Goal: Transaction & Acquisition: Purchase product/service

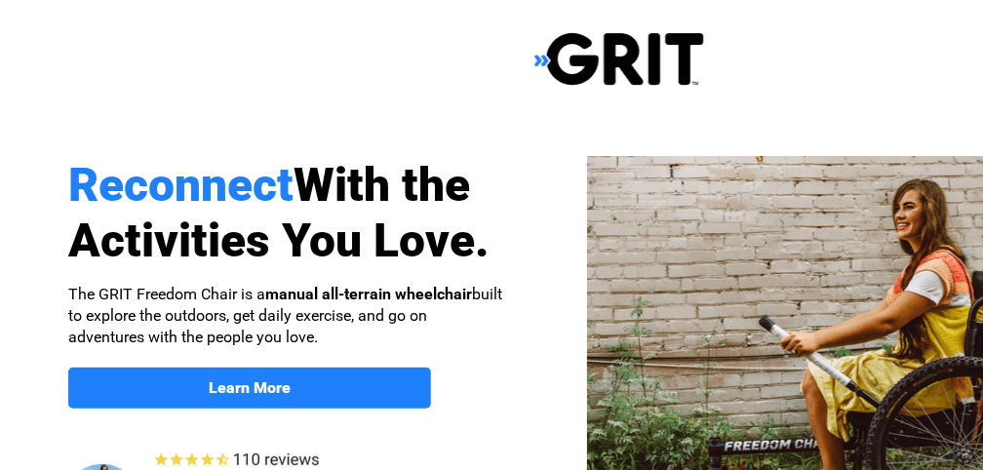
select select "US"
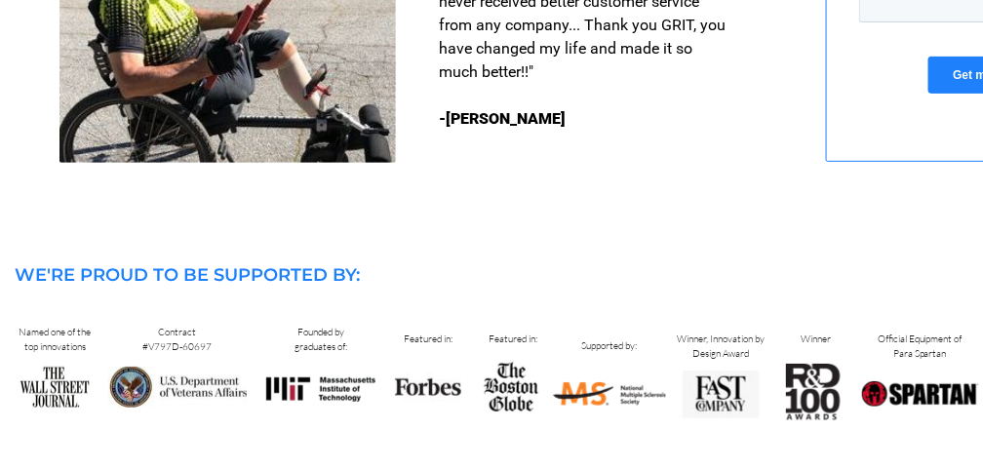
scroll to position [1896, 0]
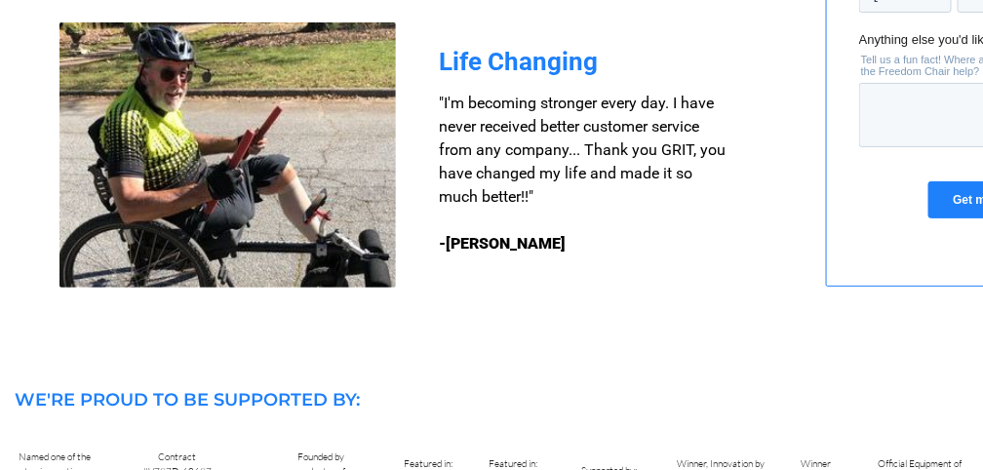
drag, startPoint x: 671, startPoint y: 276, endPoint x: 542, endPoint y: 250, distance: 131.4
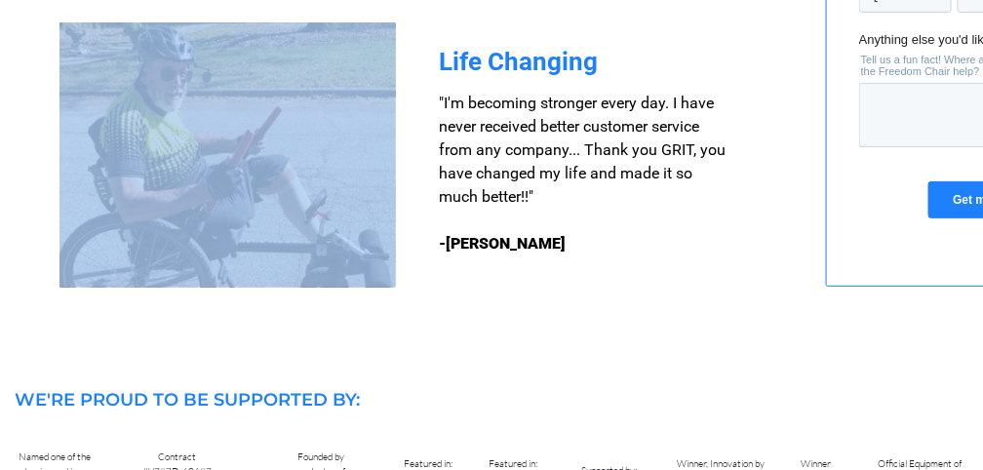
click at [672, 251] on h3 ""I'm becoming stronger every day. I have never received better customer service…" at bounding box center [585, 174] width 292 height 164
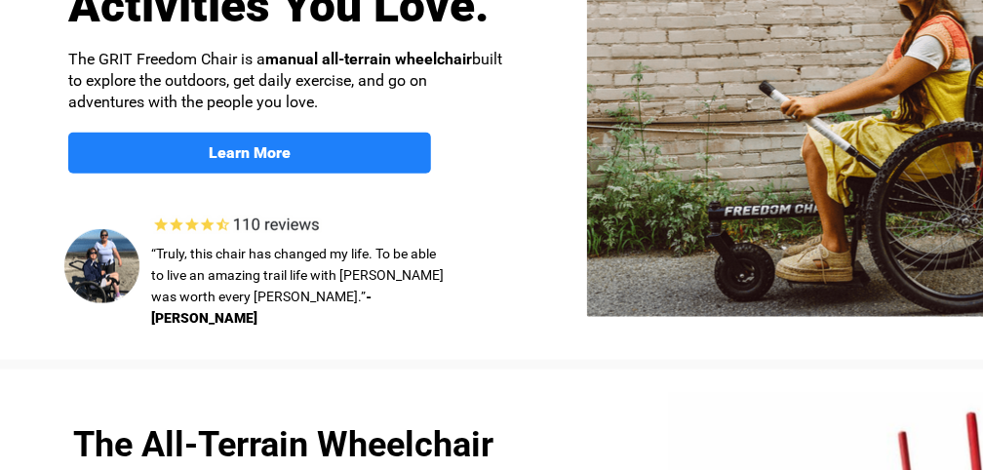
scroll to position [206, 0]
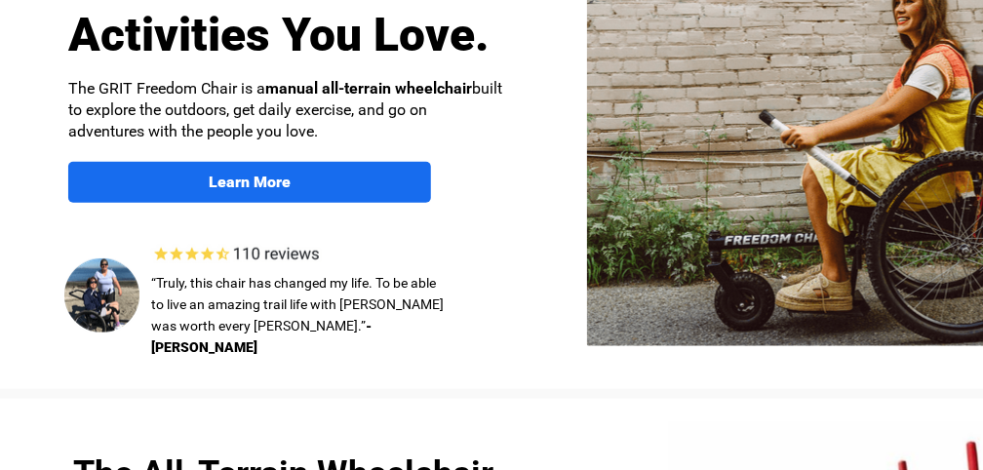
click at [206, 182] on span "Learn More" at bounding box center [249, 182] width 363 height 19
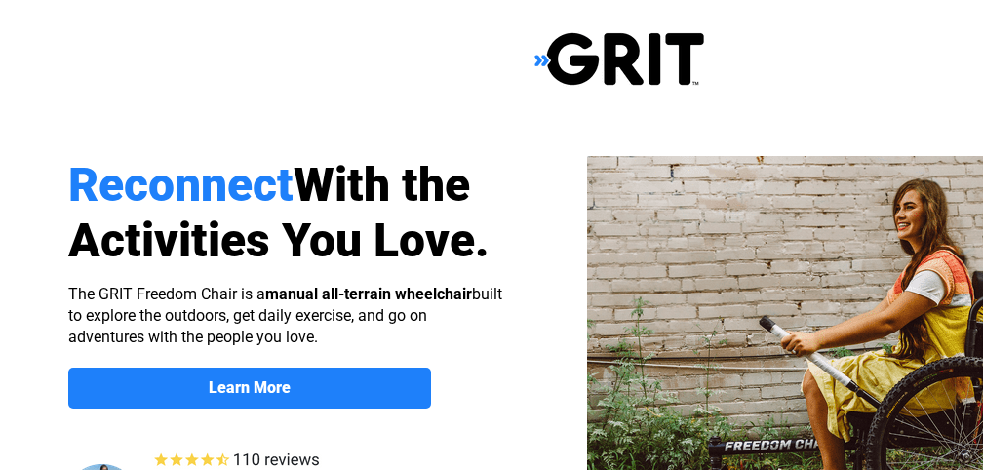
scroll to position [1511, 214]
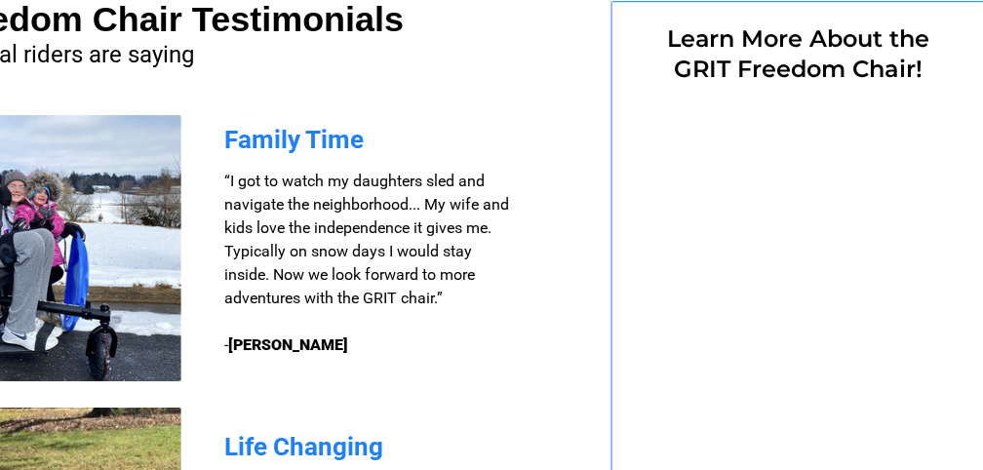
select select "US"
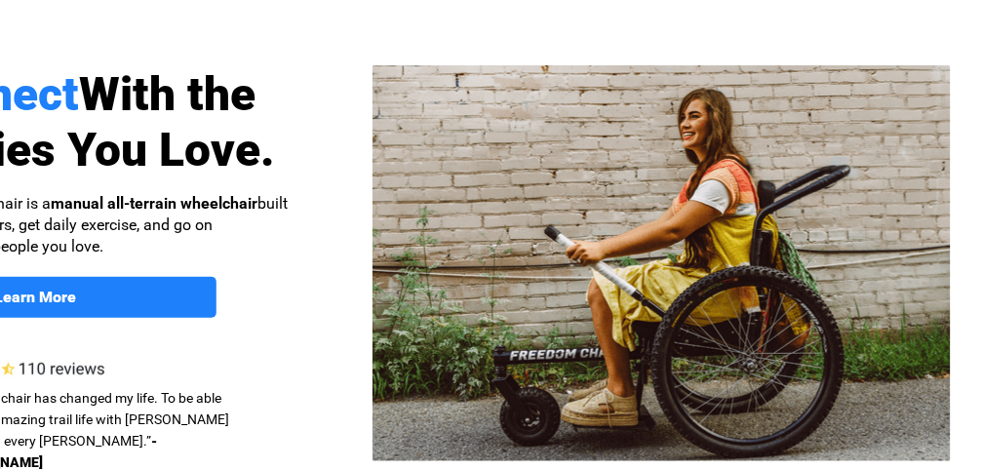
scroll to position [0, 214]
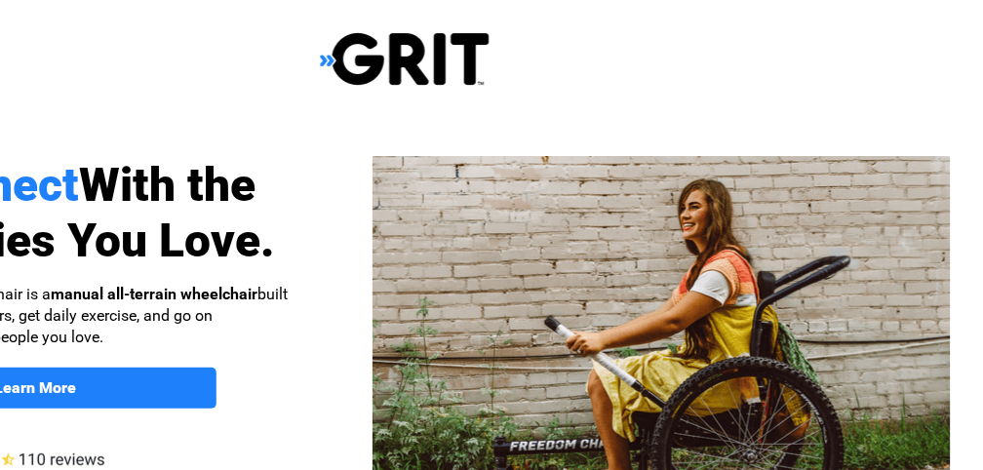
click at [135, 292] on strong "manual all-terrain wheelchair" at bounding box center [154, 294] width 207 height 19
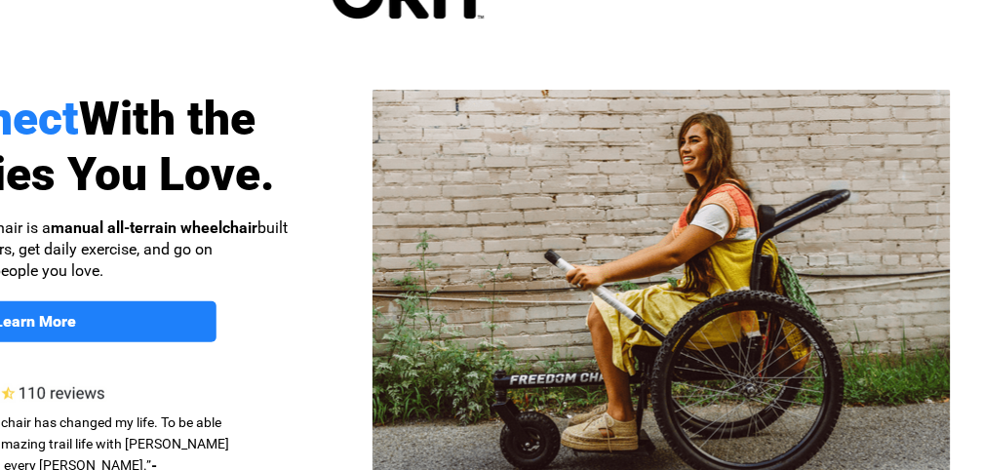
scroll to position [130, 214]
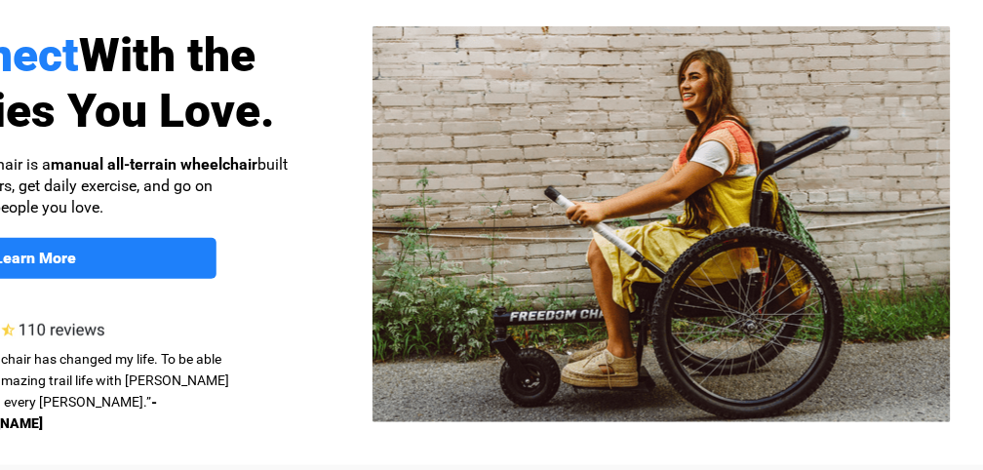
drag, startPoint x: 267, startPoint y: 309, endPoint x: 353, endPoint y: 311, distance: 85.8
click at [353, 311] on div at bounding box center [405, 227] width 1238 height 476
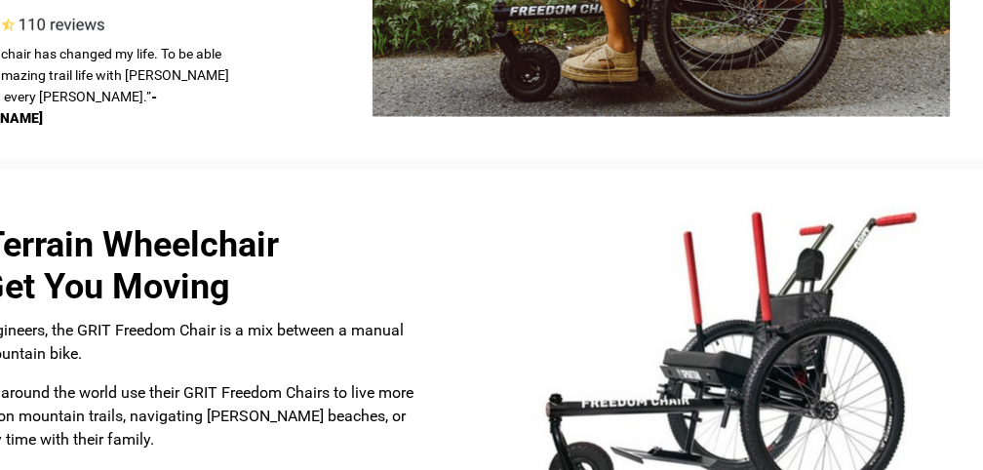
scroll to position [454, 214]
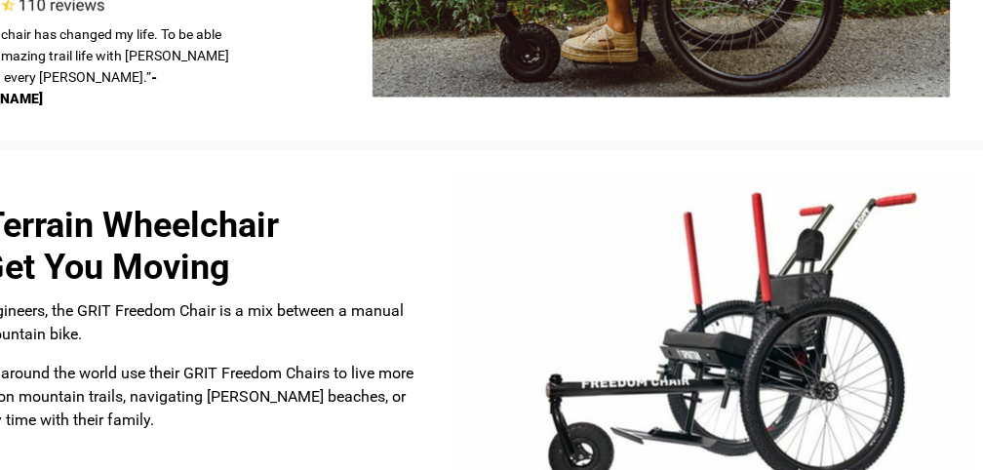
click at [699, 348] on img at bounding box center [714, 342] width 520 height 337
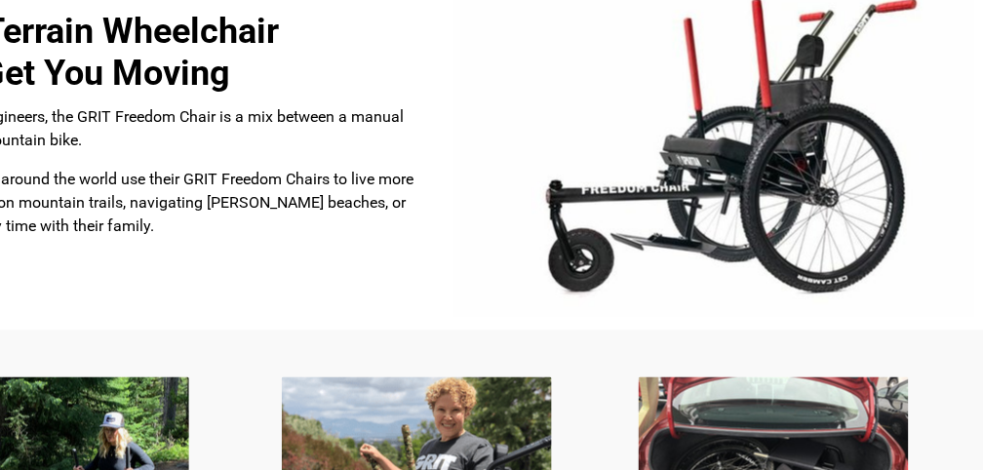
scroll to position [649, 214]
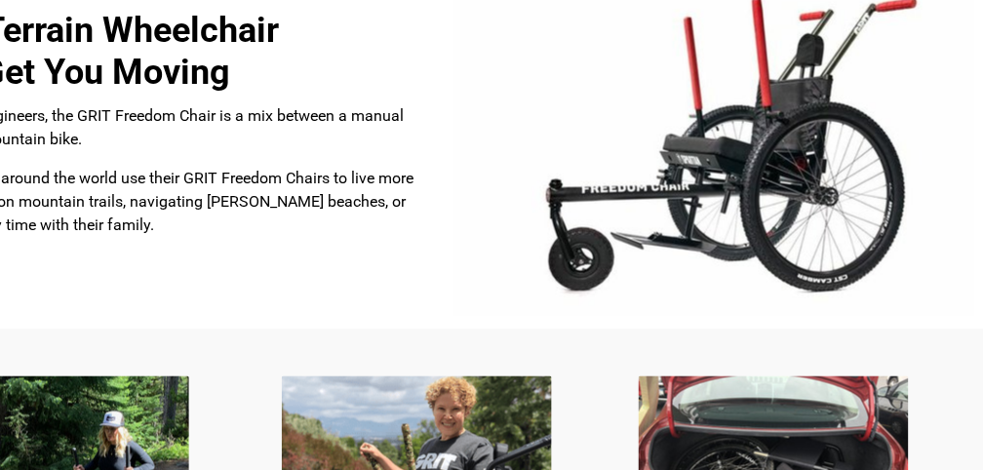
click at [642, 202] on img at bounding box center [714, 147] width 520 height 337
drag, startPoint x: 107, startPoint y: 133, endPoint x: 216, endPoint y: 137, distance: 109.3
click at [216, 137] on p "Designed by MIT engineers, the GRIT Freedom Chair is a mix between a manual whe…" at bounding box center [144, 127] width 570 height 47
drag, startPoint x: 190, startPoint y: 140, endPoint x: 136, endPoint y: 138, distance: 54.6
click at [136, 138] on p "Designed by MIT engineers, the GRIT Freedom Chair is a mix between a manual whe…" at bounding box center [144, 127] width 570 height 47
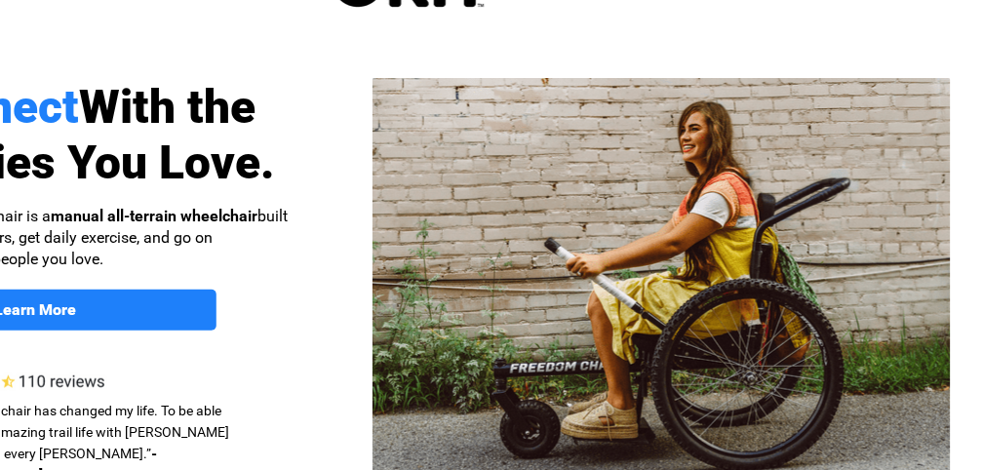
scroll to position [0, 214]
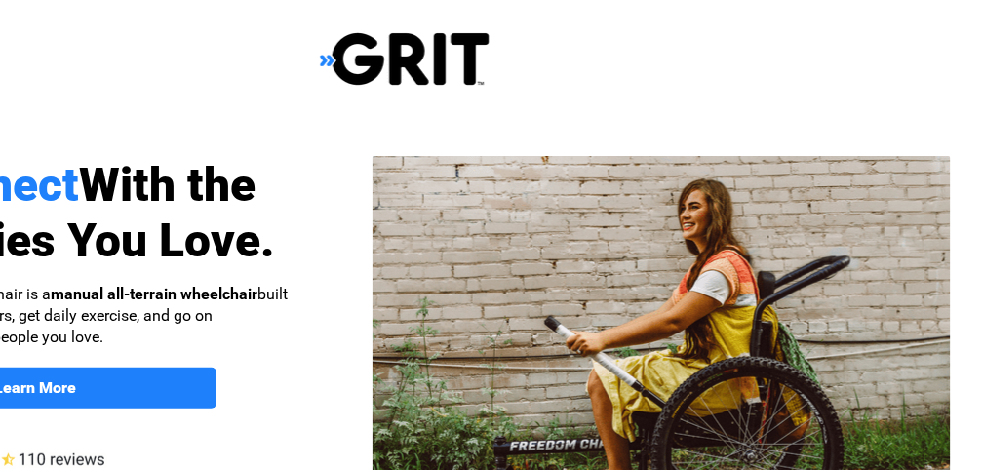
click at [352, 67] on img at bounding box center [405, 59] width 170 height 56
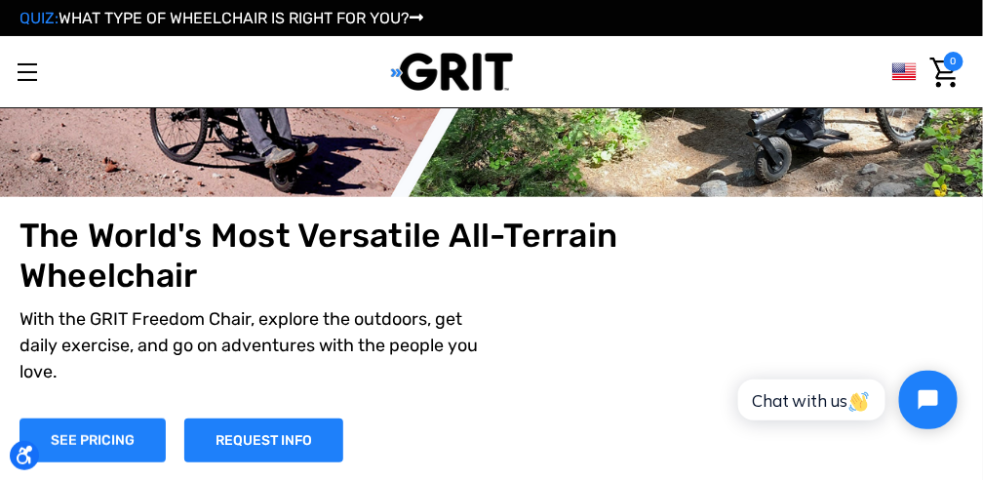
scroll to position [195, 0]
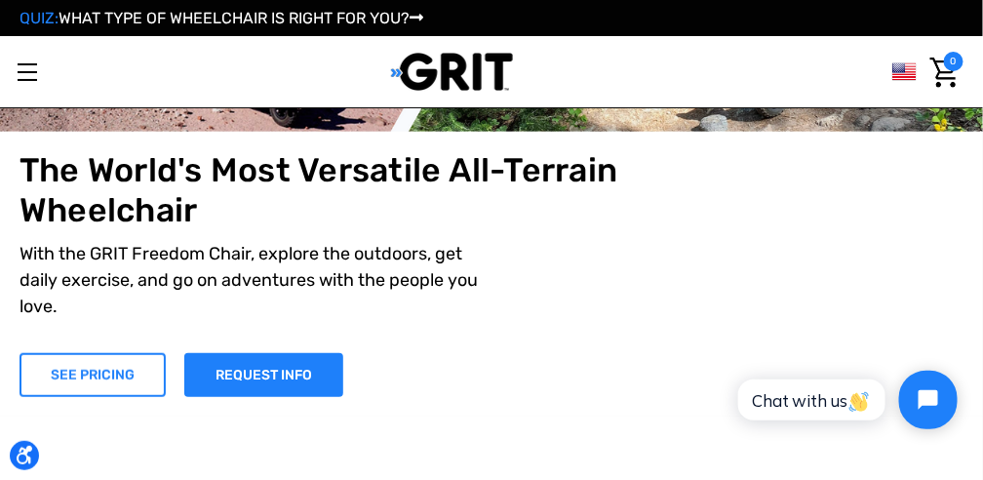
click at [99, 383] on link "SEE PRICING" at bounding box center [92, 375] width 146 height 44
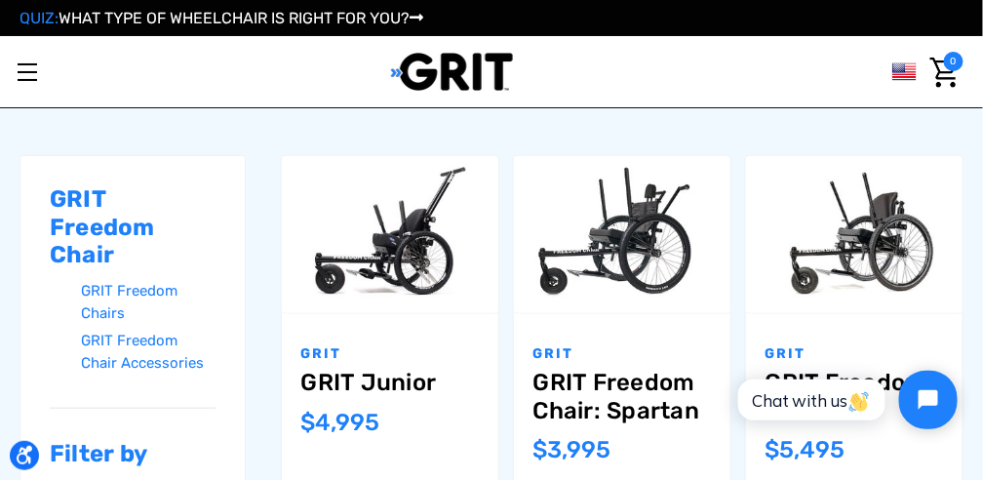
scroll to position [195, 0]
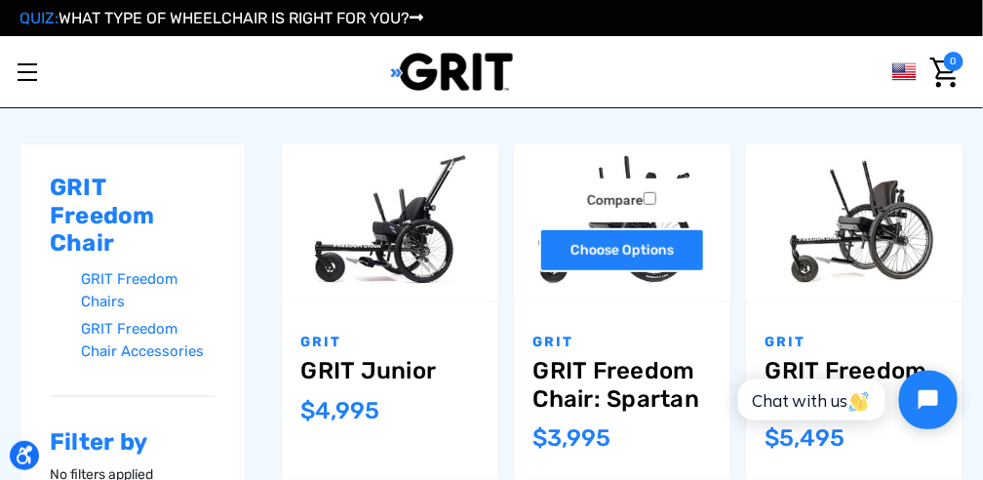
click at [571, 258] on link "Choose Options" at bounding box center [622, 250] width 166 height 44
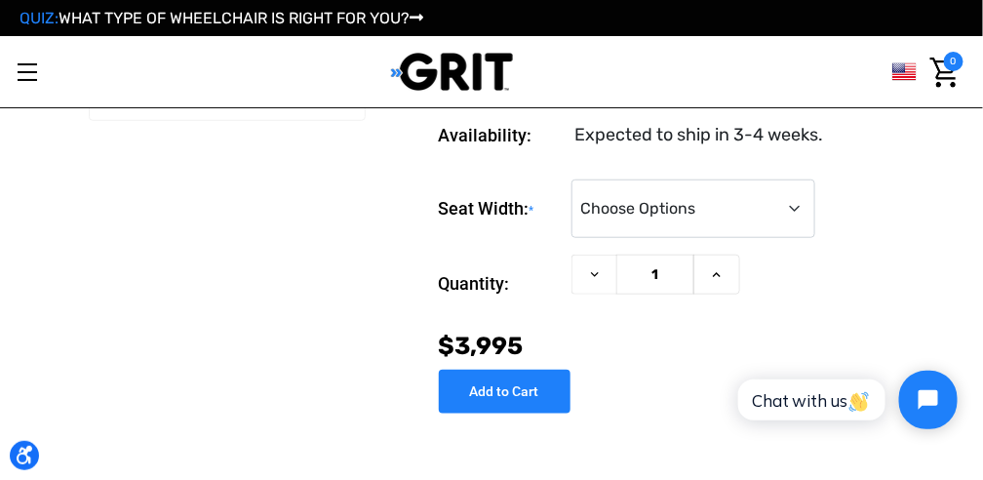
scroll to position [390, 0]
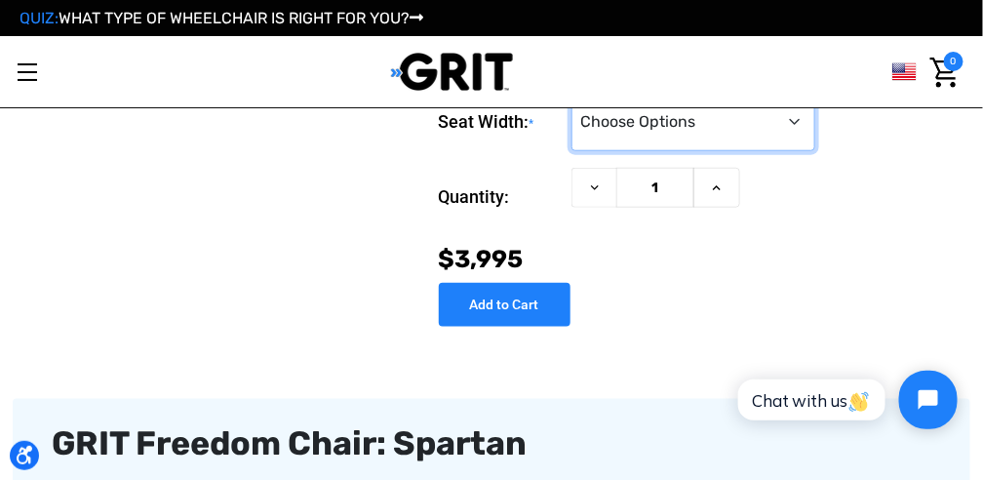
click at [790, 123] on select "Choose Options 16" 18" 20"" at bounding box center [693, 122] width 244 height 58
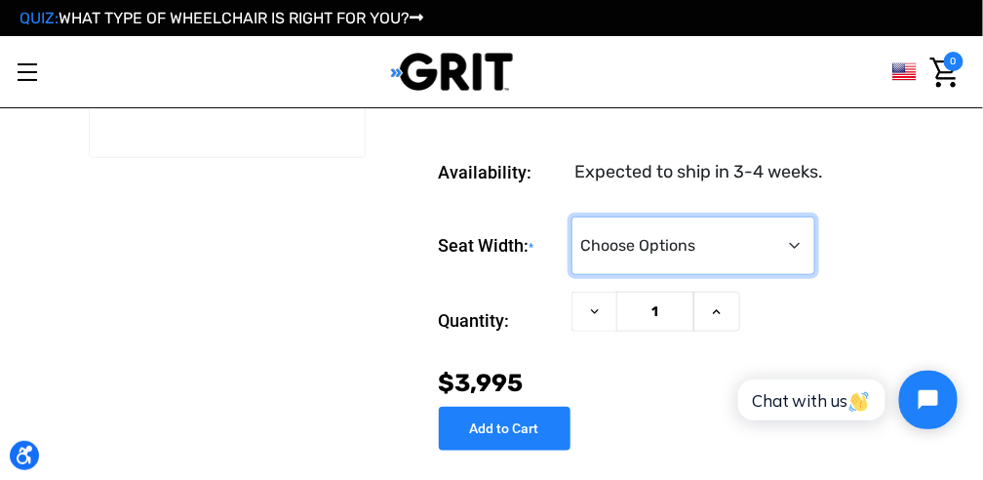
scroll to position [259, 0]
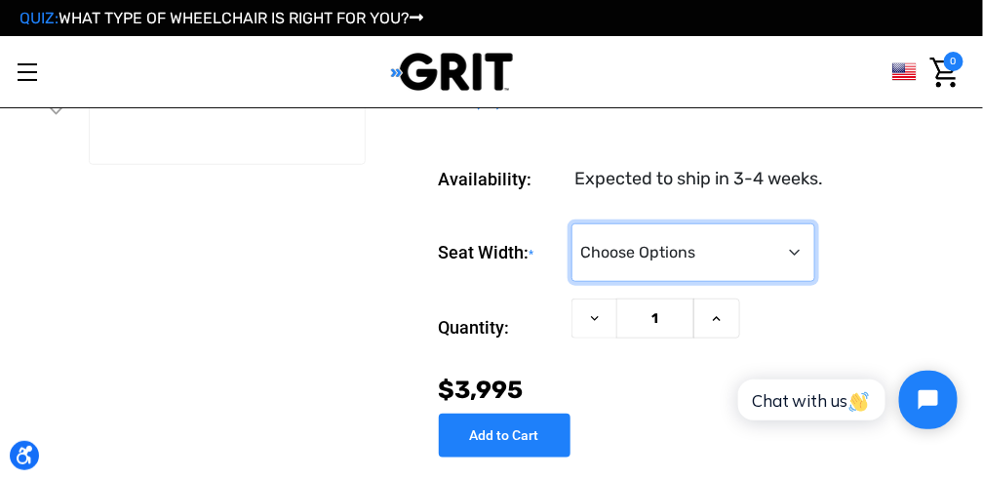
click at [792, 251] on select "Choose Options 16" 18" 20"" at bounding box center [693, 252] width 244 height 58
select select "326"
click at [571, 223] on select "Choose Options 16" 18" 20"" at bounding box center [693, 252] width 244 height 58
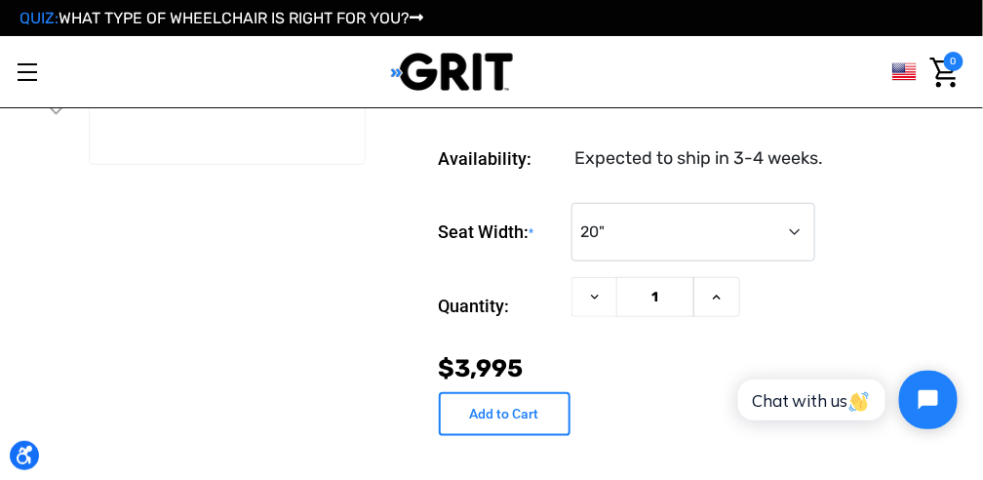
click at [521, 403] on input "Add to Cart" at bounding box center [505, 414] width 132 height 44
type input "Add to Cart"
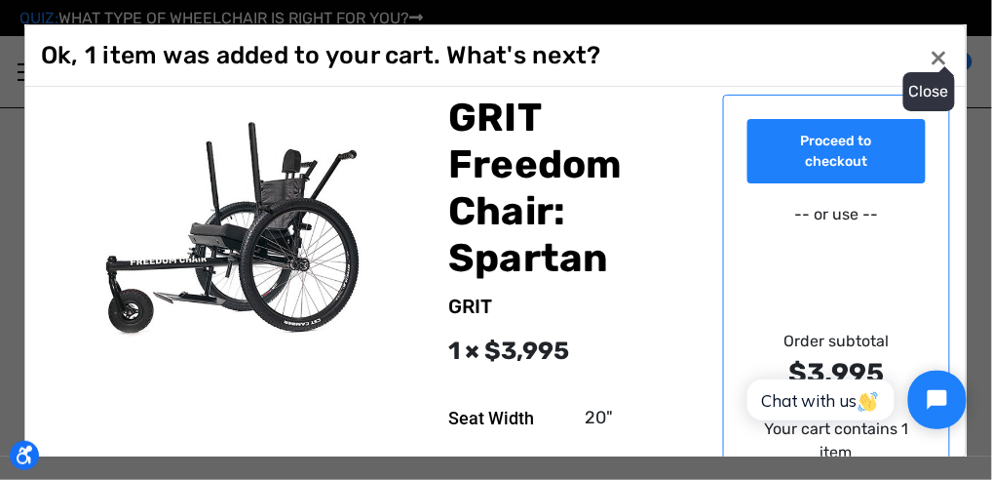
scroll to position [0, 0]
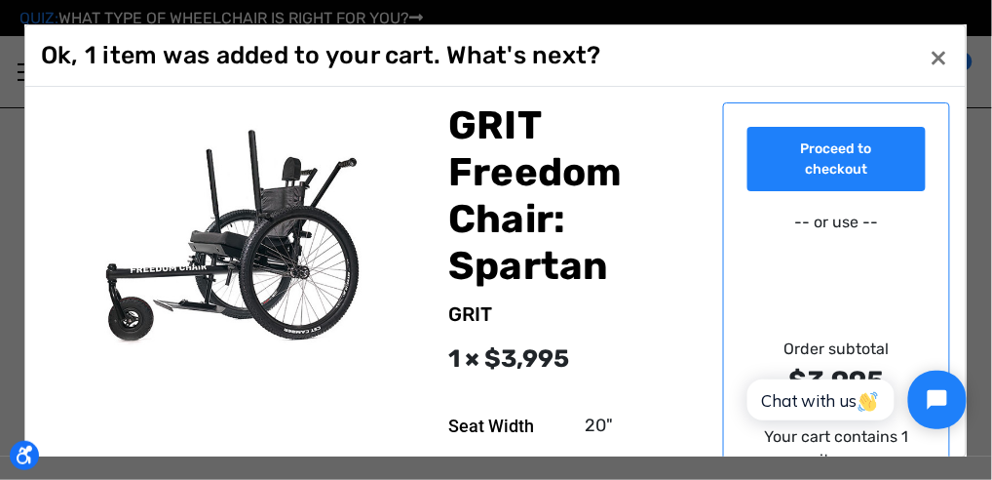
click at [224, 251] on img at bounding box center [244, 240] width 361 height 241
click at [254, 279] on img at bounding box center [244, 240] width 361 height 241
